Goal: Obtain resource: Download file/media

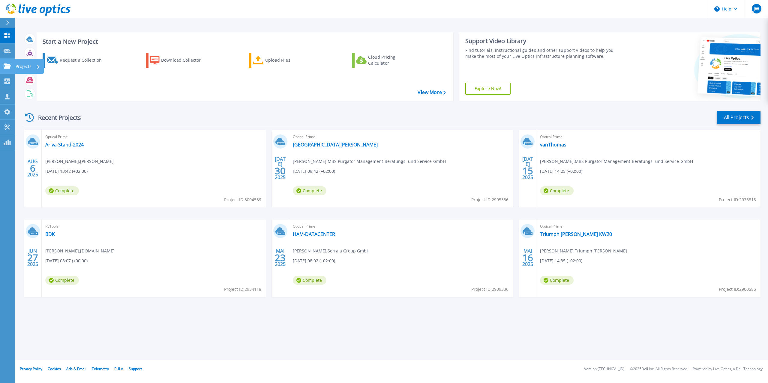
click at [5, 66] on icon at bounding box center [7, 66] width 7 height 5
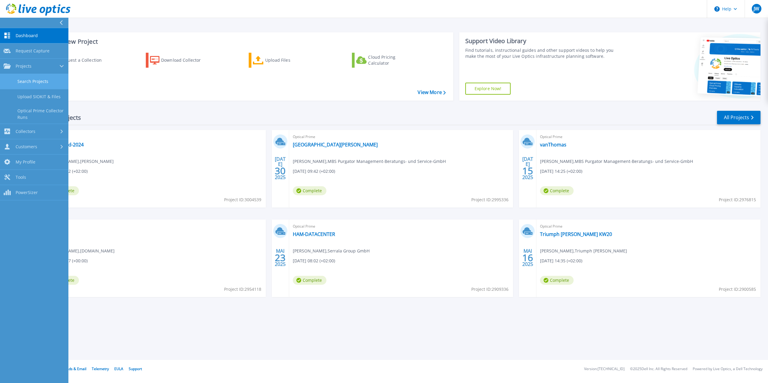
click at [33, 84] on link "Search Projects" at bounding box center [34, 81] width 68 height 15
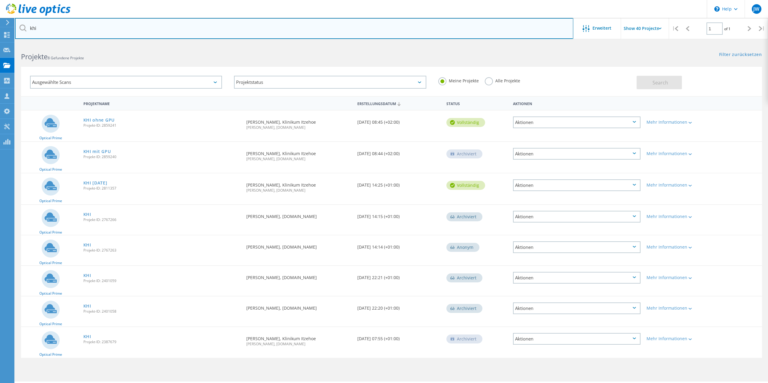
drag, startPoint x: 63, startPoint y: 25, endPoint x: 8, endPoint y: 24, distance: 54.6
click at [15, 24] on input "khi" at bounding box center [294, 28] width 558 height 21
type input "[PERSON_NAME]"
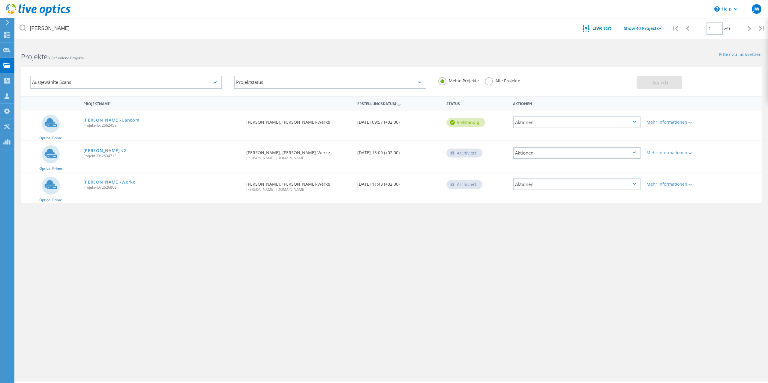
click at [107, 121] on link "[PERSON_NAME]-Cancom" at bounding box center [111, 120] width 56 height 4
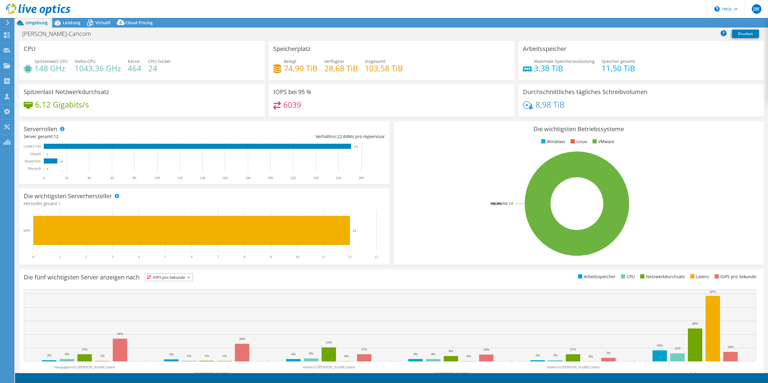
select select "USD"
click at [640, 21] on link "Reports" at bounding box center [652, 22] width 29 height 9
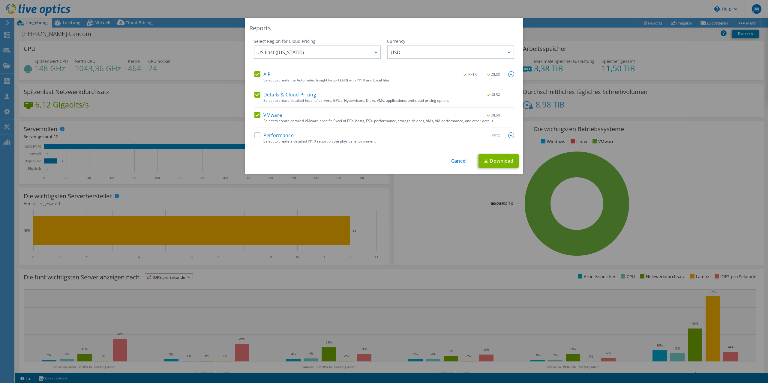
click at [259, 75] on label "AIR" at bounding box center [262, 74] width 16 height 6
click at [0, 0] on input "AIR" at bounding box center [0, 0] width 0 height 0
click at [257, 92] on label "Details & Cloud Pricing" at bounding box center [285, 95] width 62 height 6
click at [0, 0] on input "Details & Cloud Pricing" at bounding box center [0, 0] width 0 height 0
click at [508, 163] on link "Download" at bounding box center [498, 160] width 40 height 13
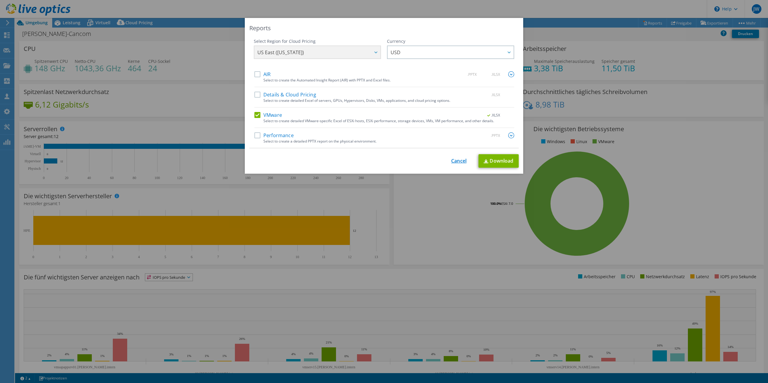
click at [454, 160] on link "Cancel" at bounding box center [458, 161] width 15 height 6
